Goal: Task Accomplishment & Management: Use online tool/utility

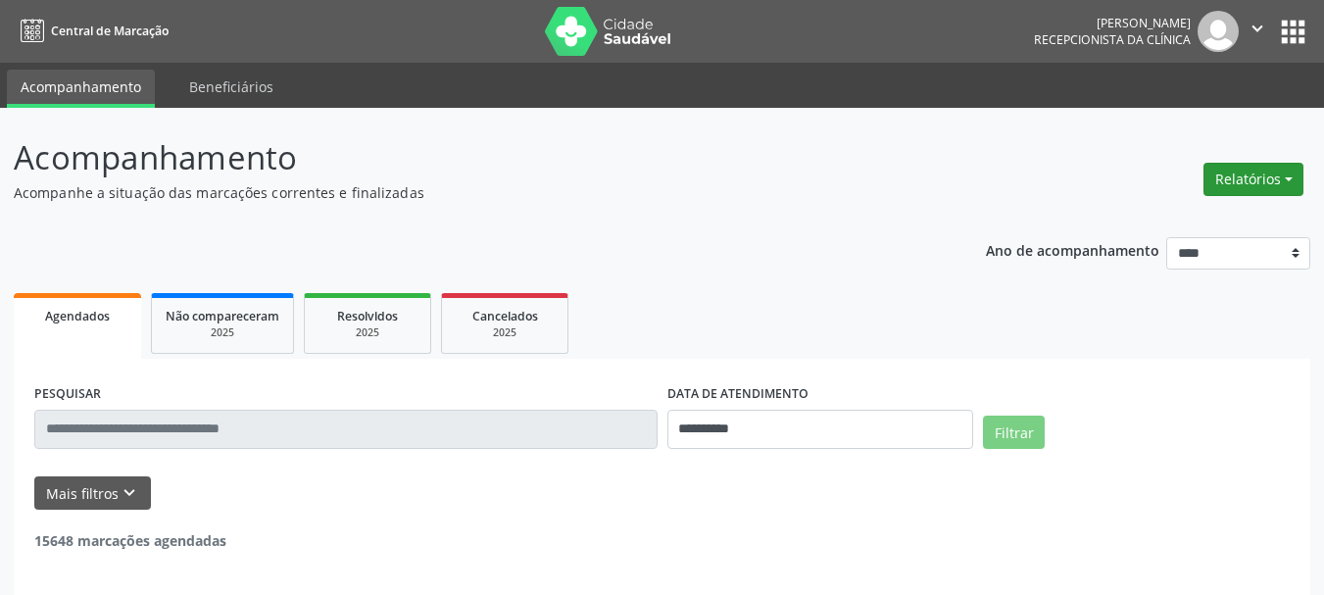
click at [1240, 175] on button "Relatórios" at bounding box center [1254, 179] width 100 height 33
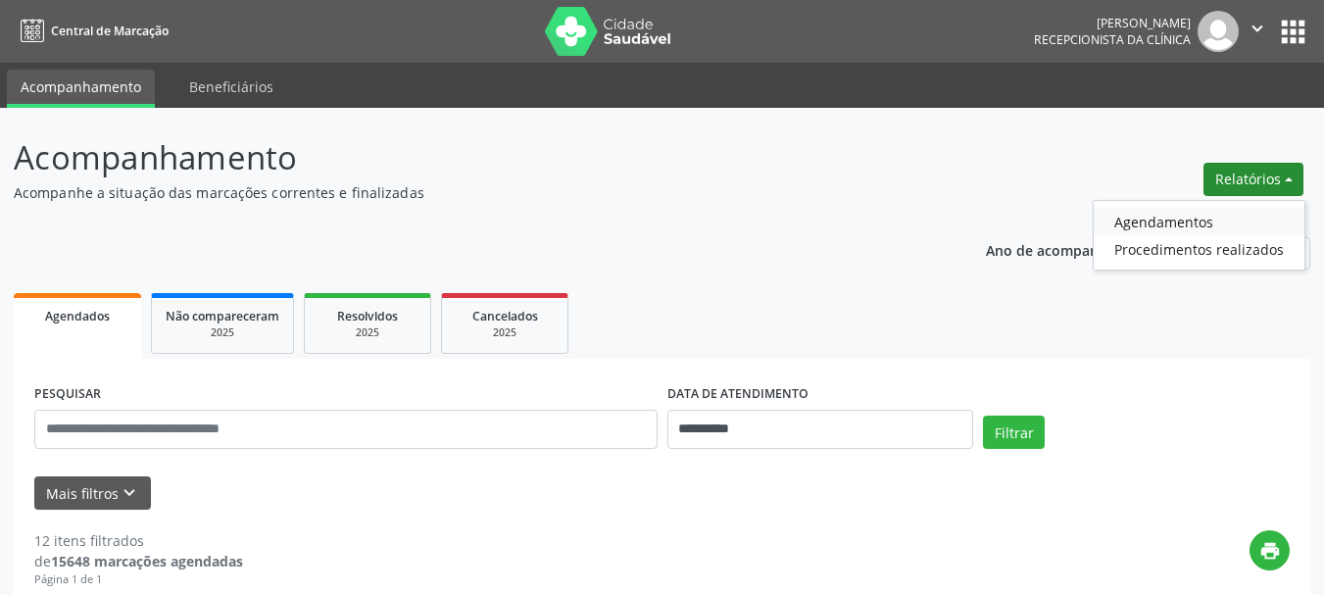
click at [1157, 219] on link "Agendamentos" at bounding box center [1199, 221] width 211 height 27
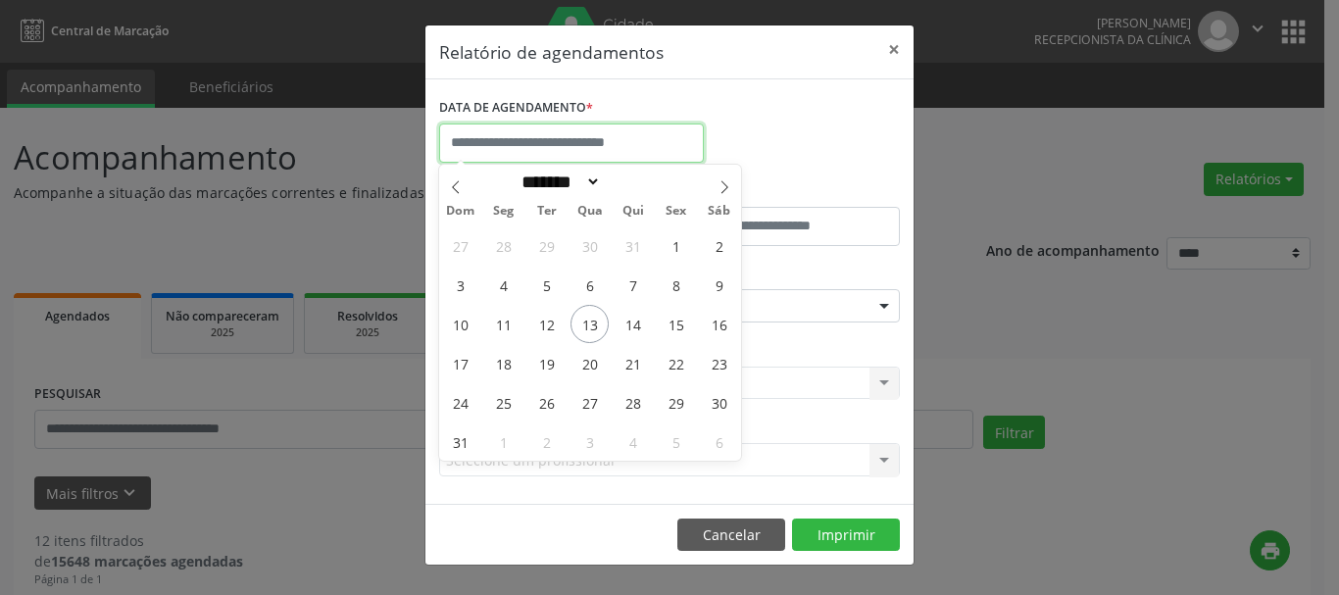
click at [572, 147] on input "text" at bounding box center [571, 143] width 265 height 39
click at [598, 324] on span "13" at bounding box center [590, 324] width 38 height 38
type input "**********"
click at [598, 324] on span "13" at bounding box center [590, 324] width 38 height 38
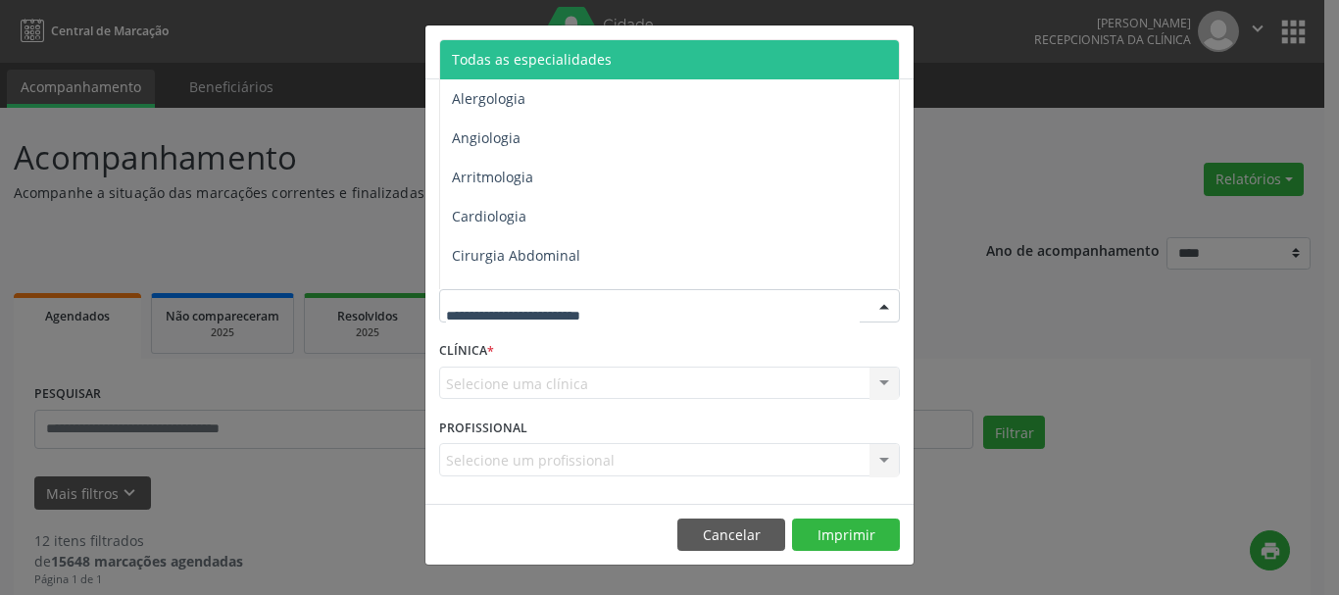
drag, startPoint x: 597, startPoint y: 310, endPoint x: 570, endPoint y: 181, distance: 131.3
click at [616, 51] on span "Todas as especialidades" at bounding box center [671, 59] width 462 height 39
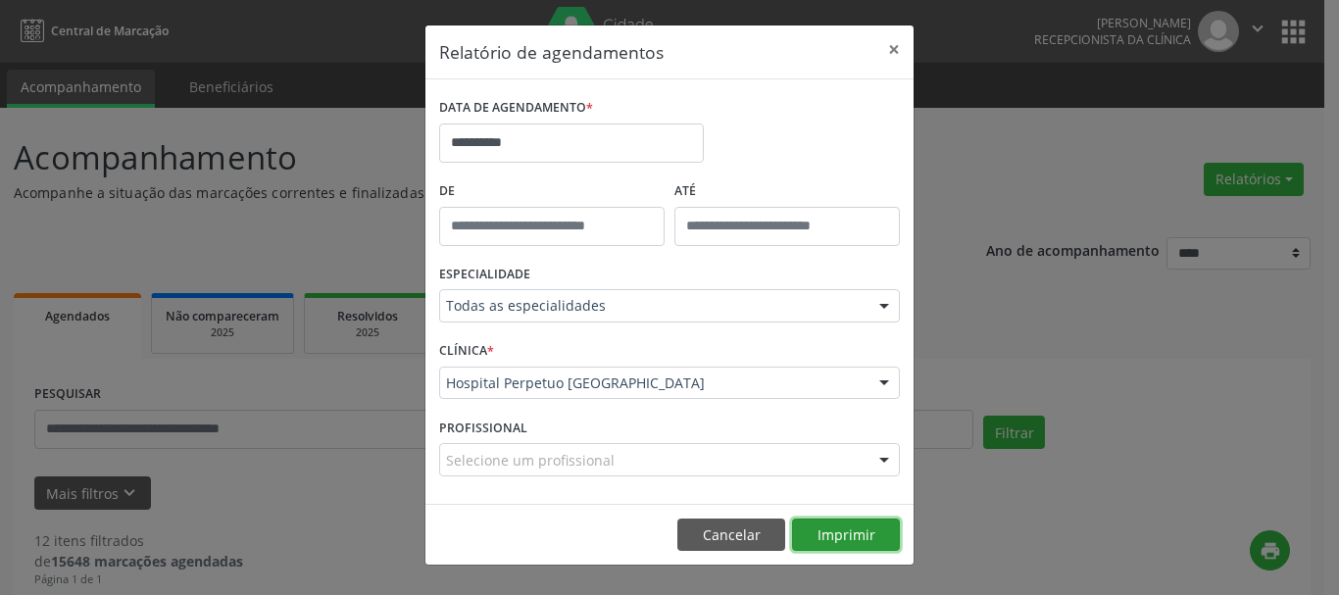
click at [847, 541] on button "Imprimir" at bounding box center [846, 535] width 108 height 33
